Goal: Use online tool/utility: Use online tool/utility

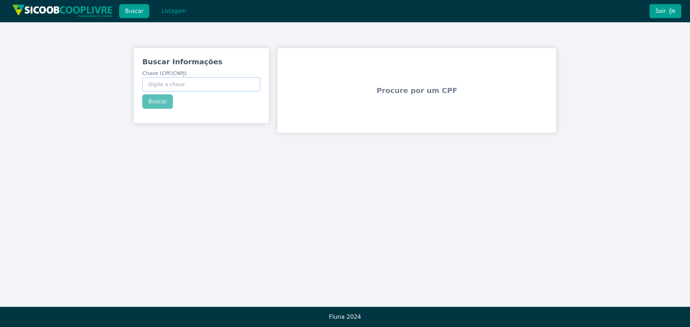
click at [174, 85] on input "Chave (CPF/CNPJ)" at bounding box center [201, 84] width 118 height 14
paste input "059.222.398-13"
type input "059.222.398-13"
click at [162, 101] on div "Buscar Informações Chave (CPF/CNPJ) 059.222.398-13 Buscar" at bounding box center [201, 82] width 135 height 69
click at [160, 101] on button "Buscar" at bounding box center [157, 102] width 31 height 14
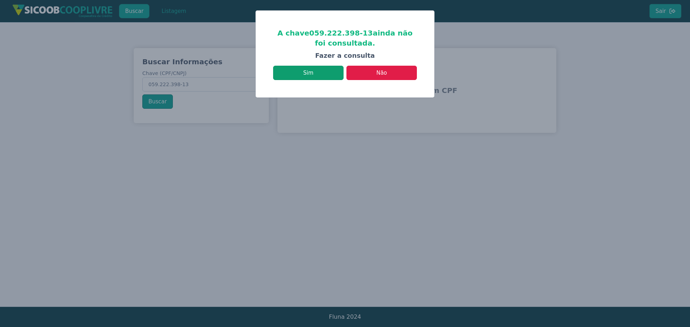
click at [320, 76] on button "Sim" at bounding box center [308, 73] width 70 height 14
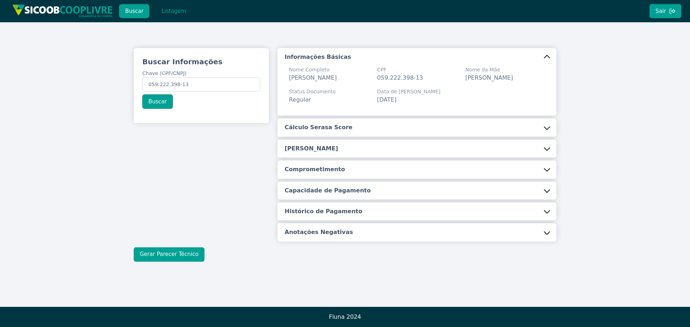
click at [185, 252] on button "Gerar Parecer Técnico" at bounding box center [169, 255] width 71 height 14
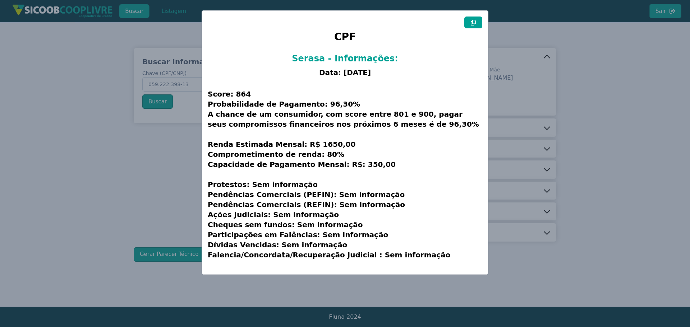
click at [472, 25] on icon at bounding box center [473, 23] width 6 height 6
click at [603, 64] on modal-container "CPF Serasa - Informações: Data: 07/10/2025 Score: 864 Probabilidade de Pagament…" at bounding box center [345, 163] width 690 height 327
